Goal: Task Accomplishment & Management: Complete application form

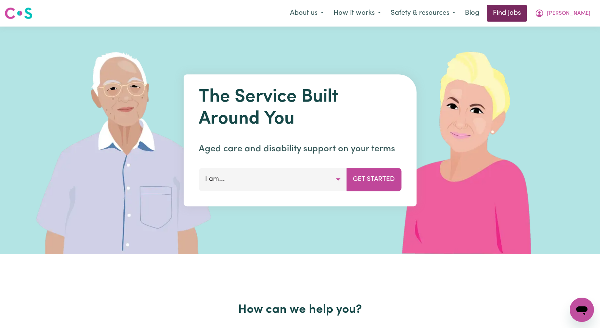
click at [527, 15] on link "Find jobs" at bounding box center [507, 13] width 40 height 17
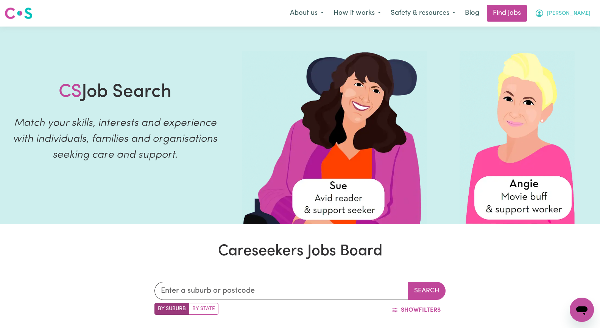
click at [583, 14] on span "[PERSON_NAME]" at bounding box center [569, 13] width 44 height 8
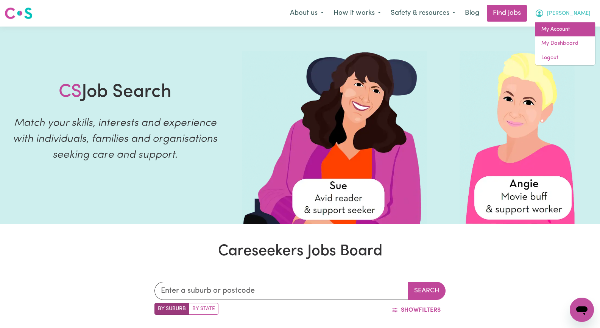
click at [572, 31] on link "My Account" at bounding box center [566, 29] width 60 height 14
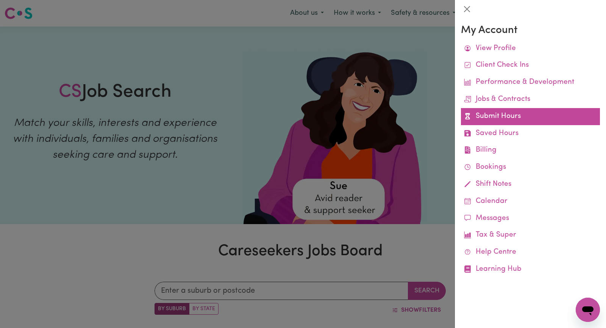
click at [525, 114] on link "Submit Hours" at bounding box center [530, 116] width 139 height 17
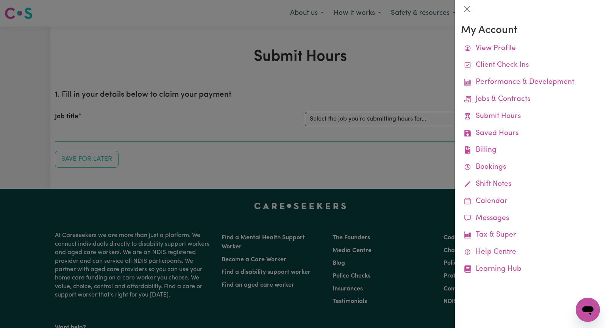
click at [414, 70] on div at bounding box center [303, 164] width 606 height 328
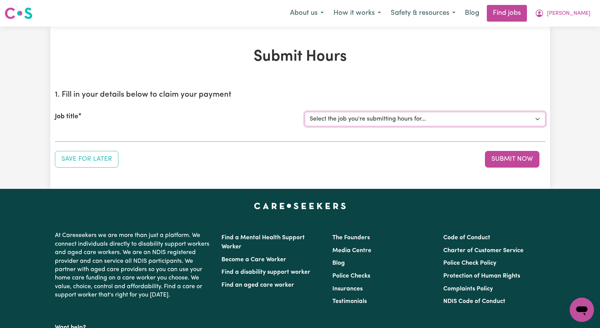
click at [539, 120] on select "Select the job you're submitting hours for... [[PERSON_NAME]] Seeking Mature, P…" at bounding box center [425, 119] width 241 height 14
select select "13452"
click at [305, 112] on select "Select the job you're submitting hours for... [[PERSON_NAME]] Seeking Mature, P…" at bounding box center [425, 119] width 241 height 14
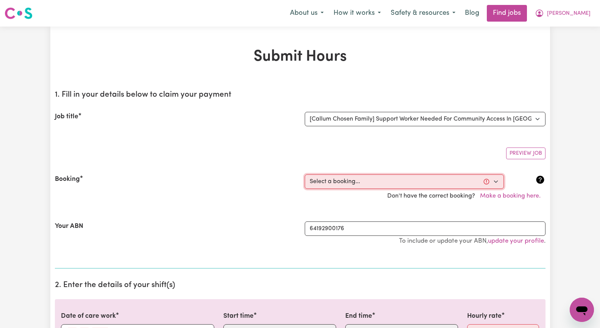
click at [495, 183] on select "Select a booking... [DATE] 10:00am to 03:00pm (ONE-OFF) [DATE] 10:00am to 03:00…" at bounding box center [404, 181] width 199 height 14
select select "348655"
click at [305, 174] on select "Select a booking... [DATE] 10:00am to 03:00pm (ONE-OFF) [DATE] 10:00am to 03:00…" at bounding box center [404, 181] width 199 height 14
type input "[DATE]"
type input "10"
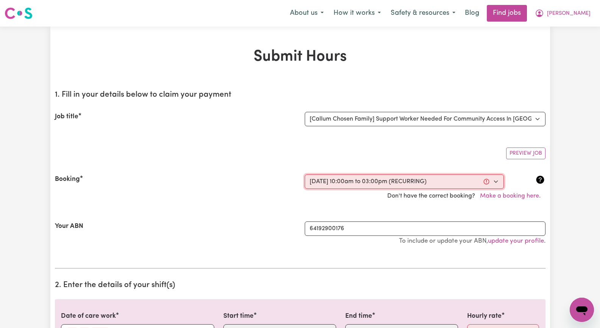
type input "9"
type input "2025"
type input "10:00"
type input "10"
type input "0"
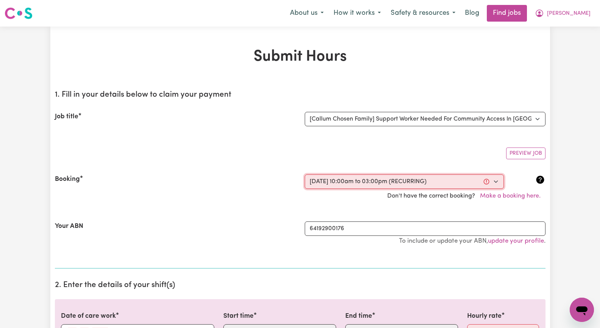
select select "am"
type input "15:00"
type input "3"
type input "0"
select select "pm"
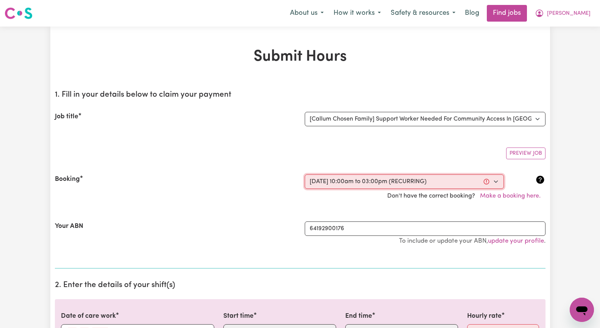
select select "45-Weekday"
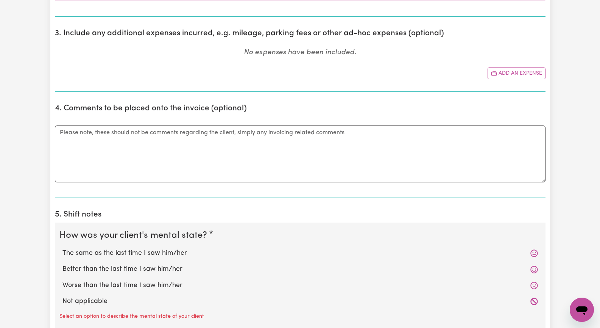
scroll to position [417, 0]
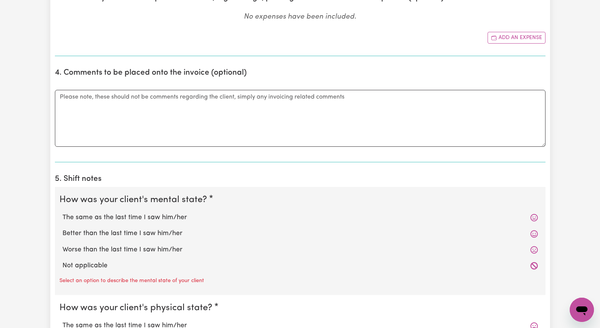
click at [171, 218] on label "The same as the last time I saw him/her" at bounding box center [301, 218] width 476 height 10
click at [63, 213] on input "The same as the last time I saw him/her" at bounding box center [62, 212] width 0 height 0
radio input "true"
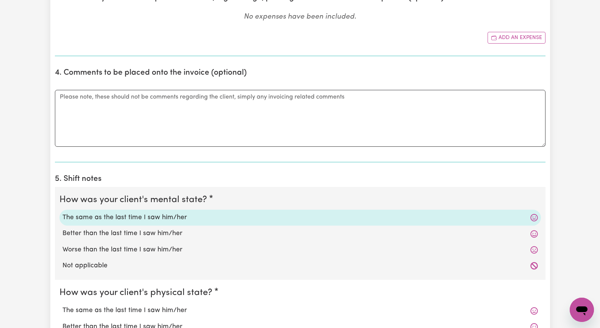
click at [151, 247] on label "Worse than the last time I saw him/her" at bounding box center [301, 250] width 476 height 10
click at [63, 245] on input "Worse than the last time I saw him/her" at bounding box center [62, 244] width 0 height 0
radio input "true"
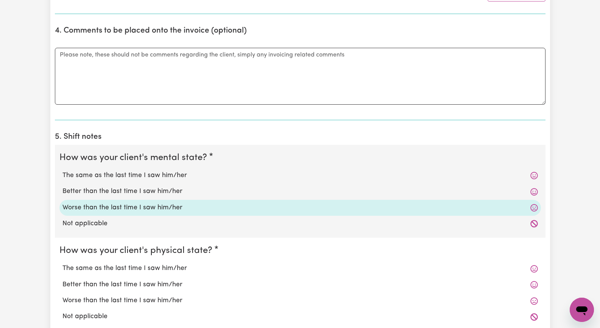
scroll to position [492, 0]
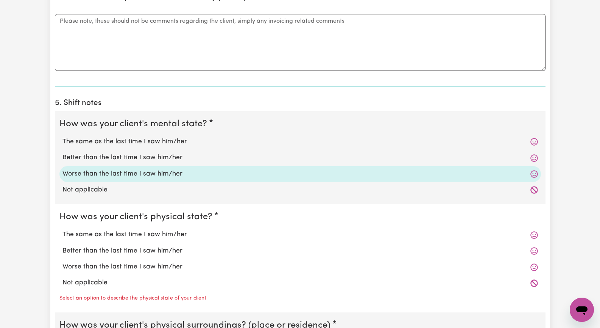
click at [140, 264] on label "Worse than the last time I saw him/her" at bounding box center [301, 267] width 476 height 10
click at [63, 262] on input "Worse than the last time I saw him/her" at bounding box center [62, 261] width 0 height 0
radio input "true"
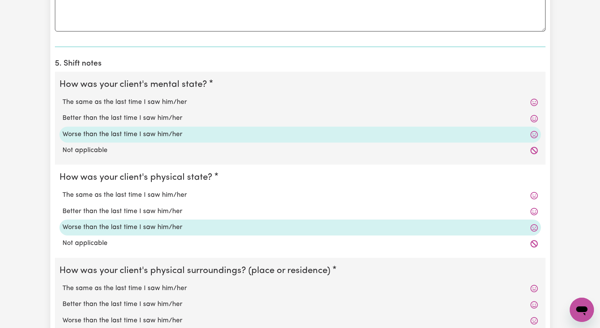
scroll to position [606, 0]
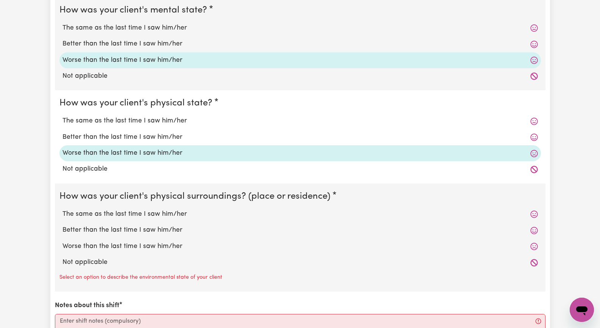
click at [134, 214] on label "The same as the last time I saw him/her" at bounding box center [301, 214] width 476 height 10
click at [63, 209] on input "The same as the last time I saw him/her" at bounding box center [62, 209] width 0 height 0
radio input "true"
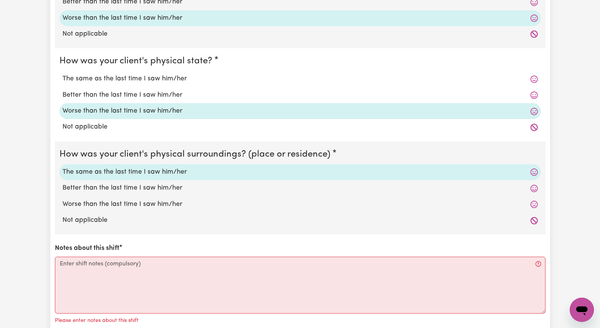
scroll to position [682, 0]
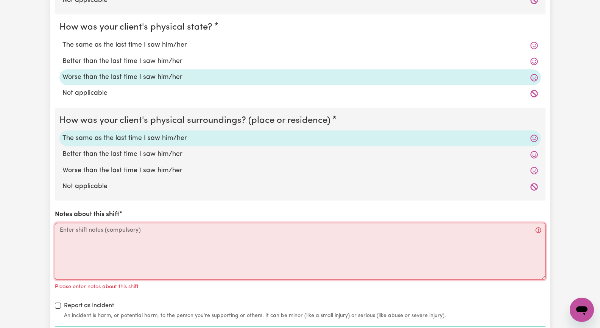
drag, startPoint x: 109, startPoint y: 246, endPoint x: 191, endPoint y: 244, distance: 82.2
click at [110, 245] on textarea "Notes about this shift" at bounding box center [300, 251] width 491 height 57
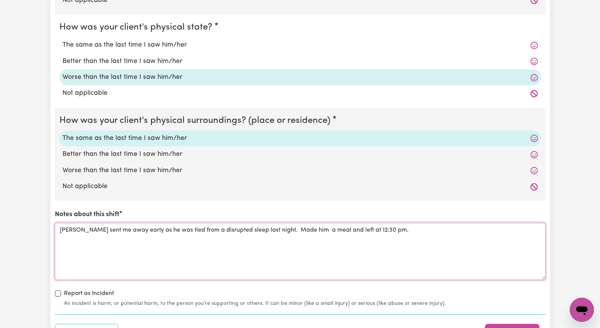
scroll to position [758, 0]
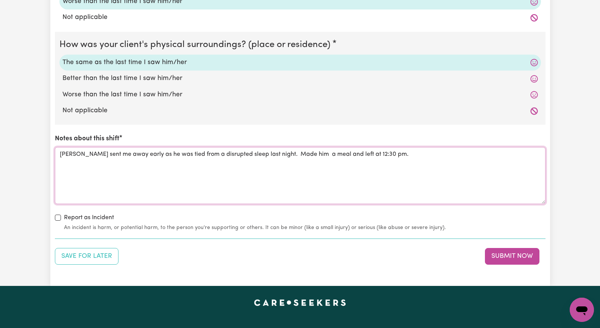
drag, startPoint x: 306, startPoint y: 153, endPoint x: 315, endPoint y: 150, distance: 9.9
click at [306, 153] on textarea "[PERSON_NAME] sent me away early as he was tied from a disrupted sleep last nig…" at bounding box center [300, 175] width 491 height 57
type textarea "[PERSON_NAME] sent me away early as he was tied from a disrupted sleep last nig…"
click at [499, 259] on button "Submit Now" at bounding box center [512, 256] width 55 height 17
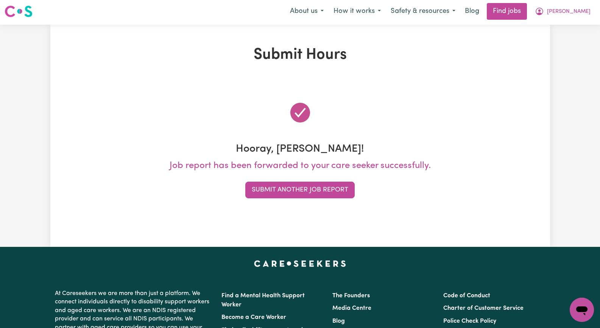
scroll to position [0, 0]
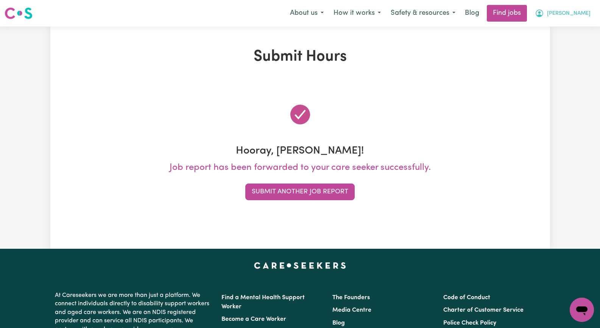
click at [584, 14] on span "[PERSON_NAME]" at bounding box center [569, 13] width 44 height 8
click at [579, 29] on link "My Account" at bounding box center [566, 29] width 60 height 14
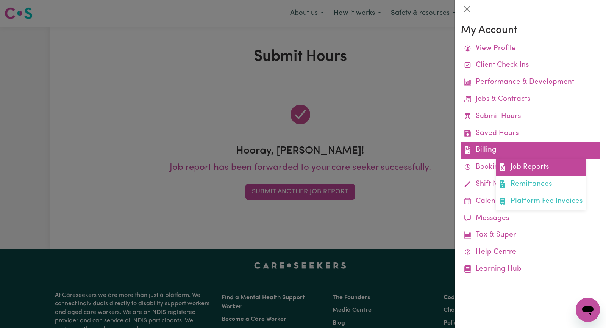
click at [534, 166] on link "Job Reports" at bounding box center [541, 167] width 90 height 17
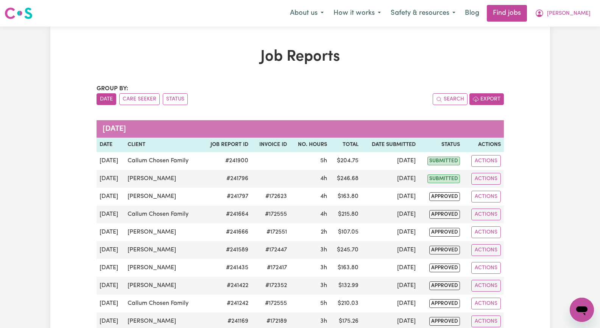
click at [494, 100] on button "Export" at bounding box center [487, 99] width 34 height 12
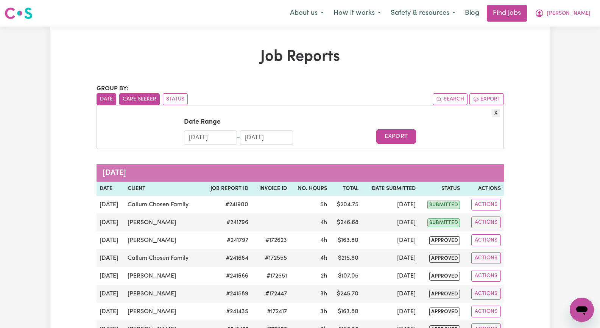
click at [137, 98] on button "Care Seeker" at bounding box center [139, 99] width 41 height 12
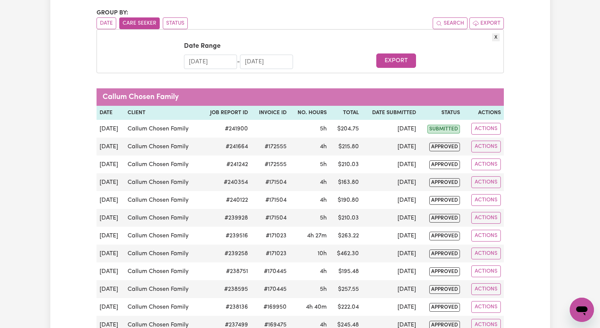
scroll to position [76, 0]
click at [204, 62] on input "[DATE]" at bounding box center [210, 62] width 53 height 14
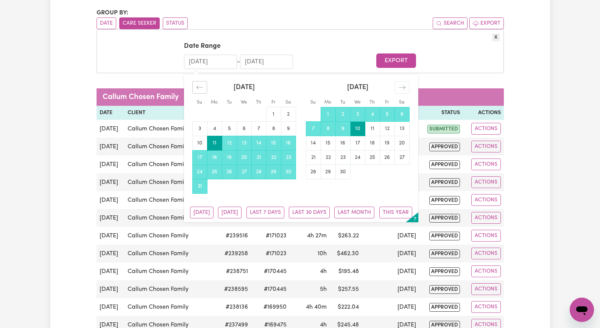
click at [200, 88] on icon "Move backward to switch to the previous month." at bounding box center [200, 87] width 6 height 4
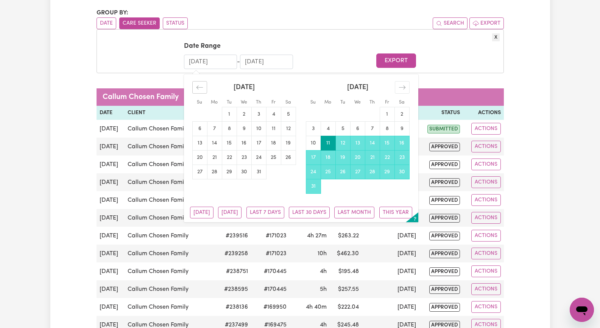
click at [200, 88] on icon "Move backward to switch to the previous month." at bounding box center [200, 87] width 6 height 4
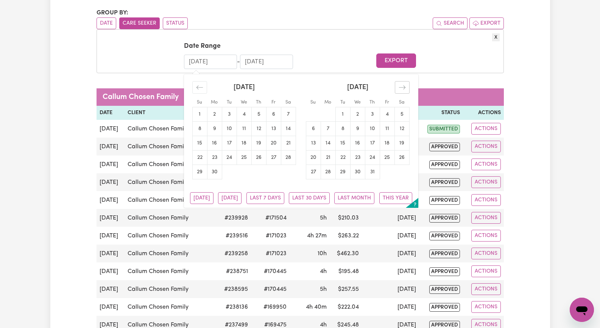
click at [402, 87] on icon "Move forward to switch to the next month." at bounding box center [402, 87] width 7 height 7
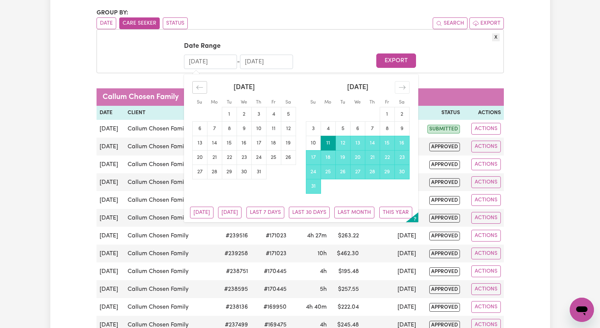
click at [202, 85] on icon "Move backward to switch to the previous month." at bounding box center [199, 87] width 7 height 7
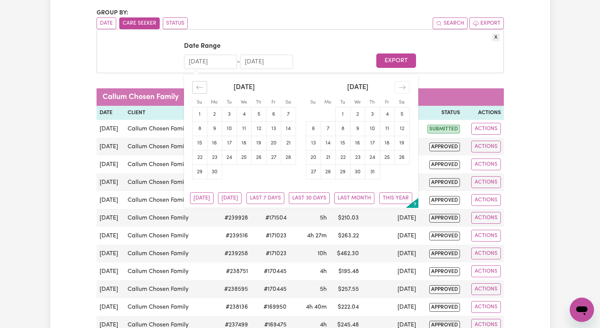
click at [202, 85] on icon "Move backward to switch to the previous month." at bounding box center [199, 87] width 7 height 7
click at [260, 130] on td "8" at bounding box center [259, 128] width 15 height 14
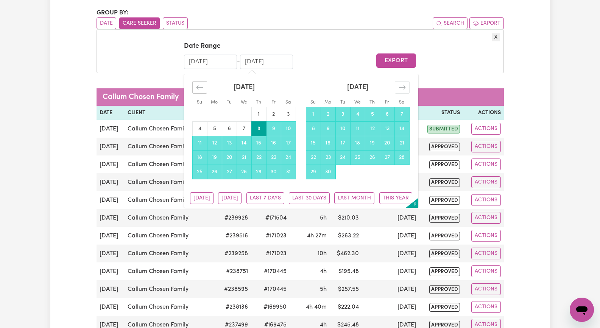
click at [196, 88] on icon "Move backward to switch to the previous month." at bounding box center [199, 87] width 7 height 7
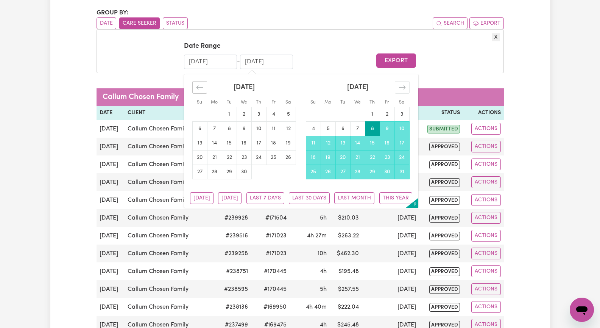
click at [196, 88] on icon "Move backward to switch to the previous month." at bounding box center [199, 87] width 7 height 7
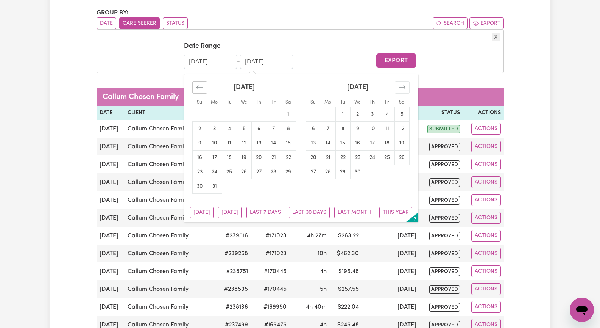
click at [197, 86] on icon "Move backward to switch to the previous month." at bounding box center [199, 87] width 7 height 7
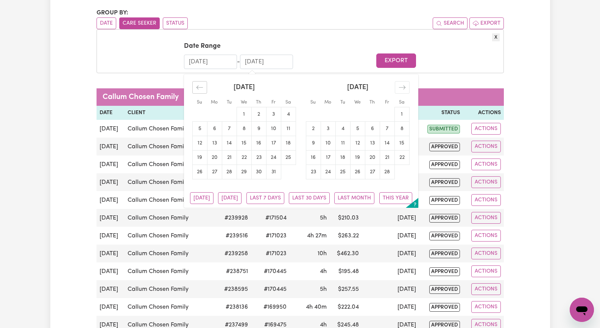
click at [198, 87] on icon "Move backward to switch to the previous month." at bounding box center [199, 87] width 7 height 7
click at [202, 113] on td "1" at bounding box center [199, 114] width 15 height 14
type input "[DATE]"
click at [268, 63] on input "End Date" at bounding box center [266, 62] width 53 height 14
click at [400, 88] on icon "Move forward to switch to the next month." at bounding box center [402, 87] width 7 height 7
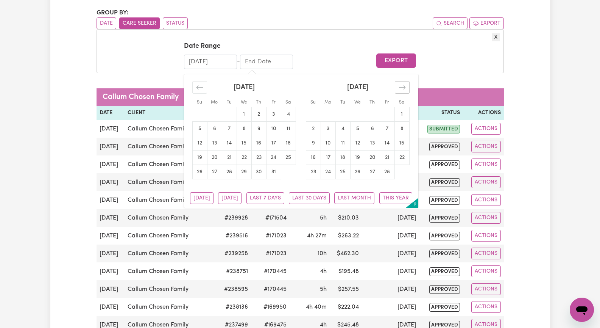
click at [400, 88] on icon "Move forward to switch to the next month." at bounding box center [402, 87] width 7 height 7
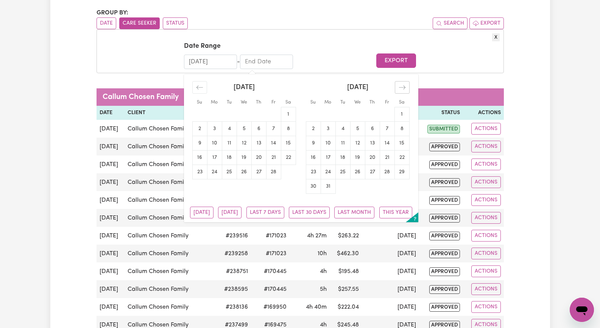
click at [400, 88] on icon "Move forward to switch to the next month." at bounding box center [402, 87] width 7 height 7
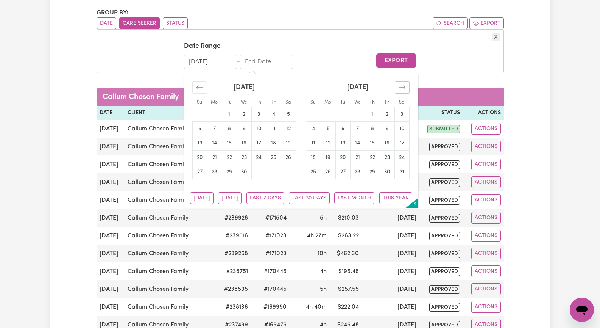
click at [400, 88] on icon "Move forward to switch to the next month." at bounding box center [402, 87] width 7 height 7
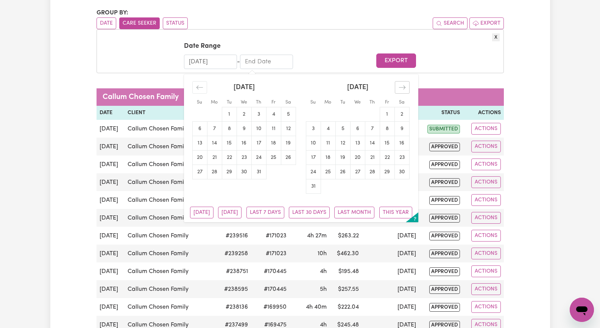
click at [400, 88] on icon "Move forward to switch to the next month." at bounding box center [402, 87] width 7 height 7
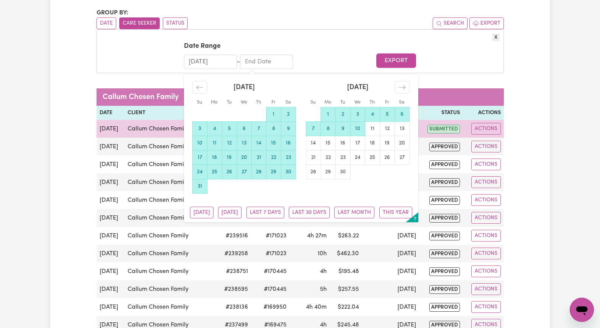
click at [358, 127] on td "10" at bounding box center [357, 128] width 15 height 14
type input "[DATE]"
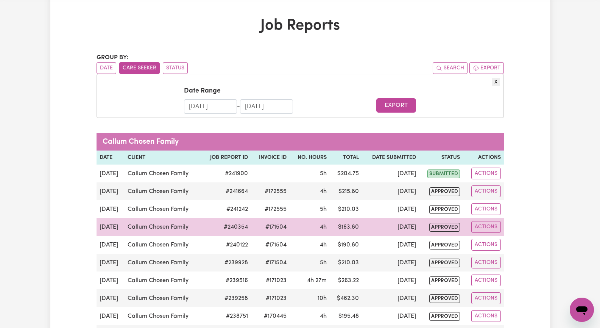
scroll to position [0, 0]
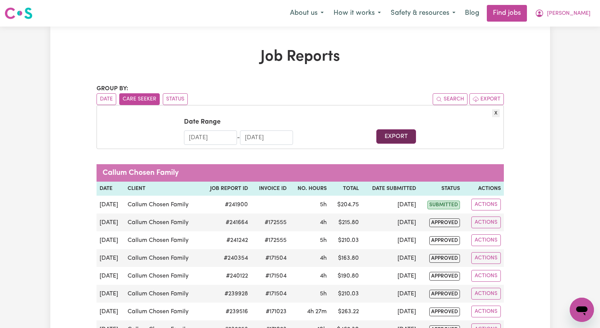
click at [400, 139] on button "Export" at bounding box center [397, 136] width 40 height 14
click at [396, 139] on button "Export" at bounding box center [397, 136] width 40 height 14
click at [390, 135] on button "Export" at bounding box center [397, 136] width 40 height 14
click at [455, 98] on button "Search" at bounding box center [450, 99] width 35 height 12
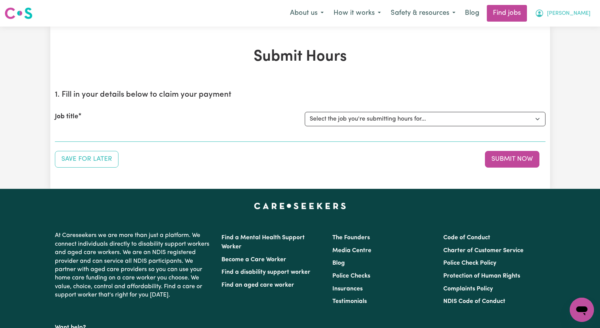
click at [578, 14] on span "[PERSON_NAME]" at bounding box center [569, 13] width 44 height 8
click at [575, 31] on link "My Account" at bounding box center [566, 29] width 60 height 14
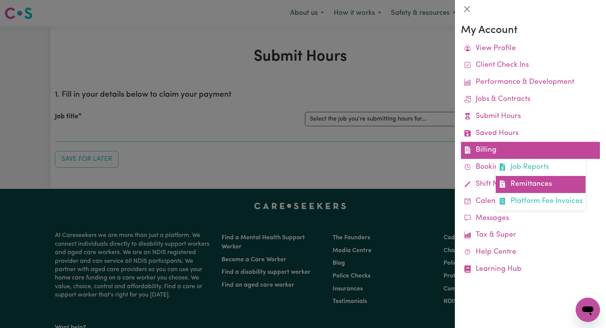
click at [549, 189] on link "Remittances" at bounding box center [541, 184] width 90 height 17
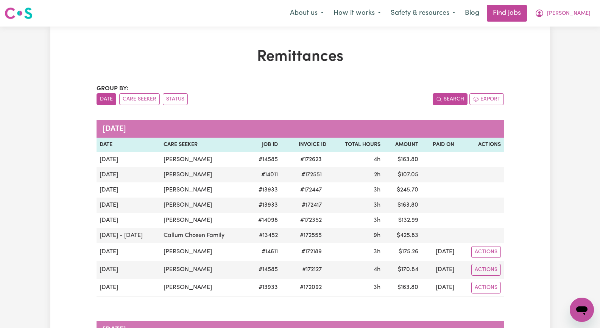
click at [455, 99] on button "Search" at bounding box center [450, 99] width 35 height 12
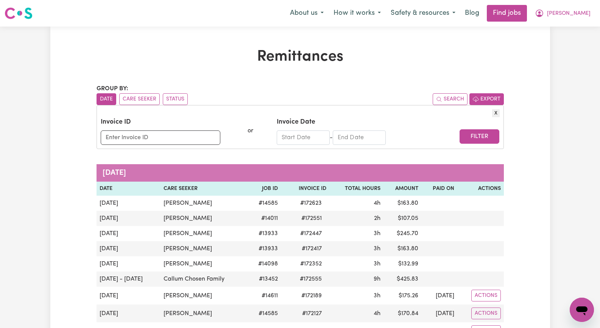
click at [493, 101] on button "Export" at bounding box center [487, 99] width 34 height 12
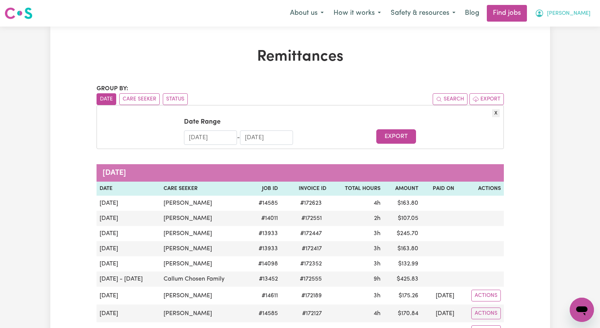
click at [580, 16] on span "[PERSON_NAME]" at bounding box center [569, 13] width 44 height 8
click at [586, 31] on link "My Account" at bounding box center [566, 29] width 60 height 14
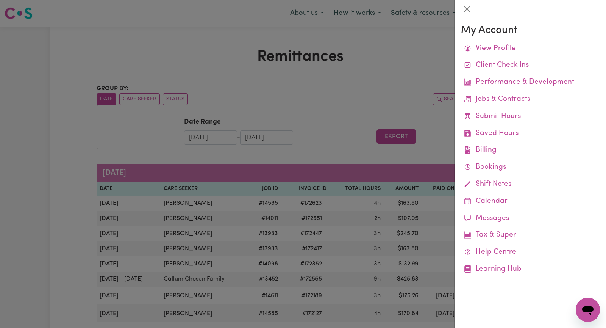
click at [378, 79] on div at bounding box center [303, 164] width 606 height 328
